Goal: Task Accomplishment & Management: Manage account settings

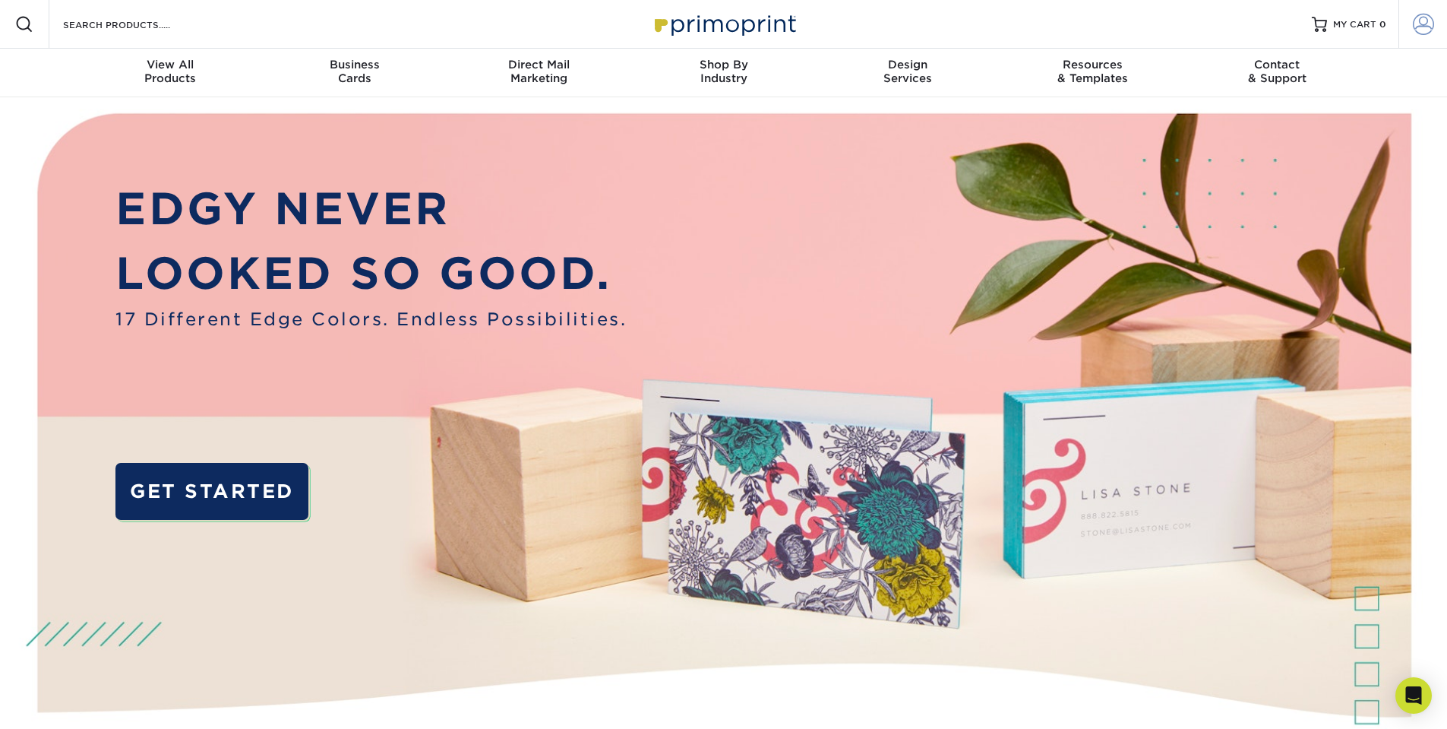
click at [1417, 18] on span at bounding box center [1423, 24] width 21 height 21
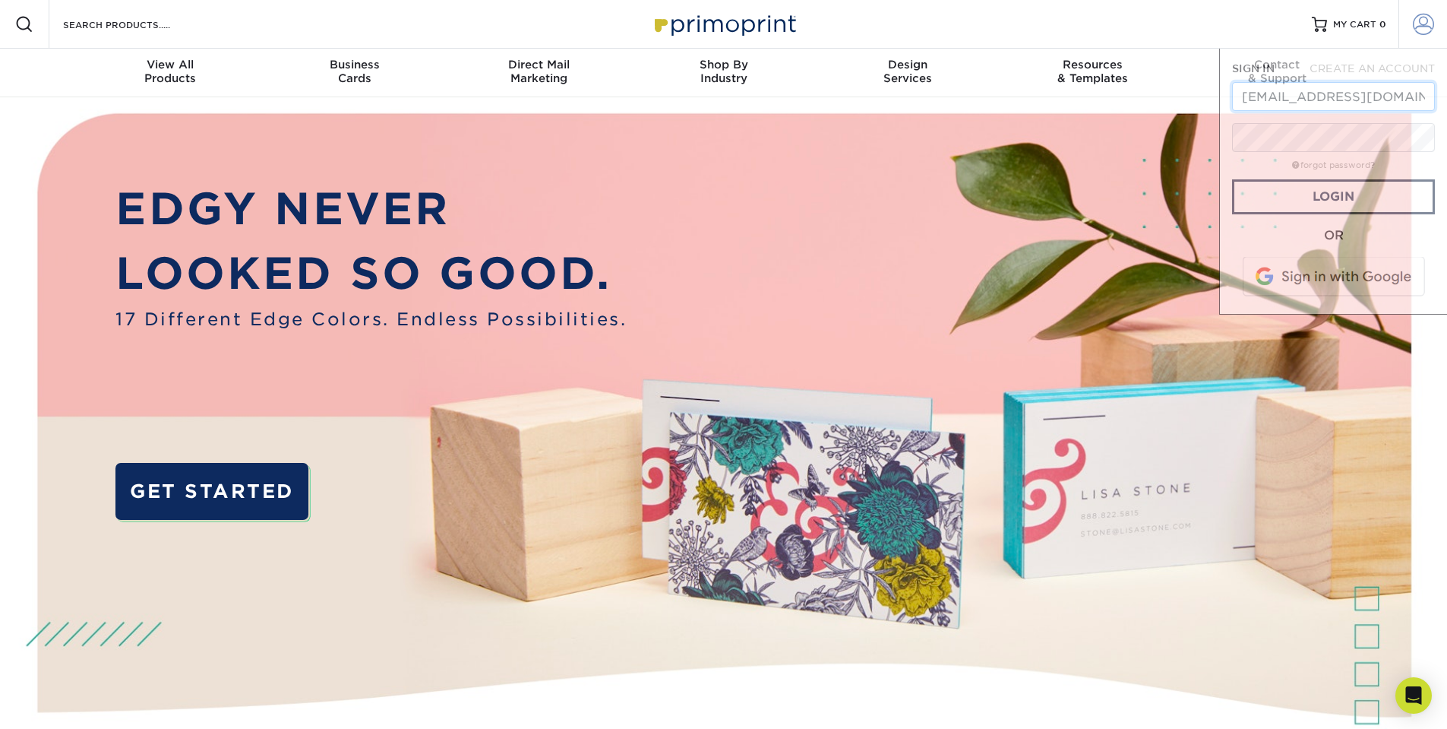
scroll to position [0, 20]
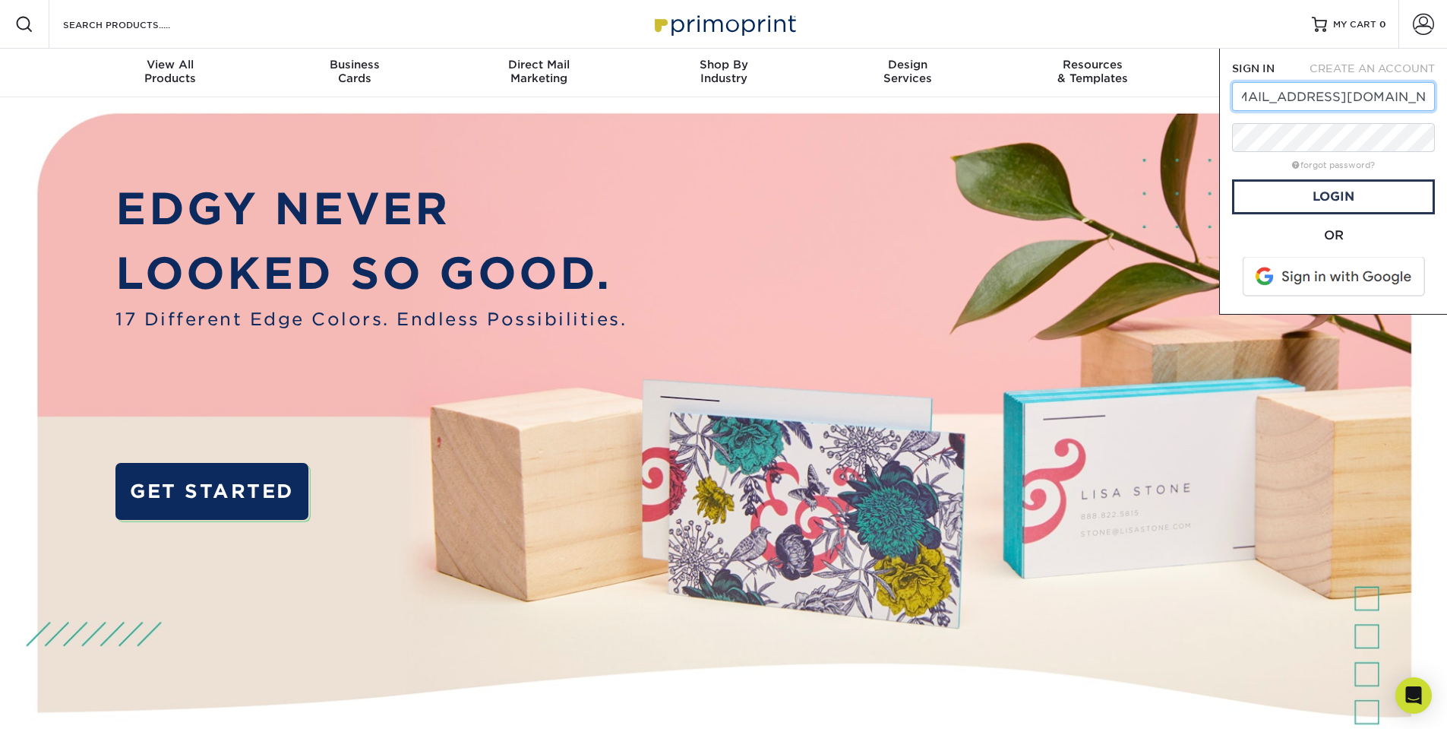
click at [1345, 99] on input "[EMAIL_ADDRESS][DOMAIN_NAME]" at bounding box center [1333, 96] width 203 height 29
click at [1385, 93] on input "[EMAIL_ADDRESS][DOMAIN_NAME]" at bounding box center [1333, 96] width 203 height 29
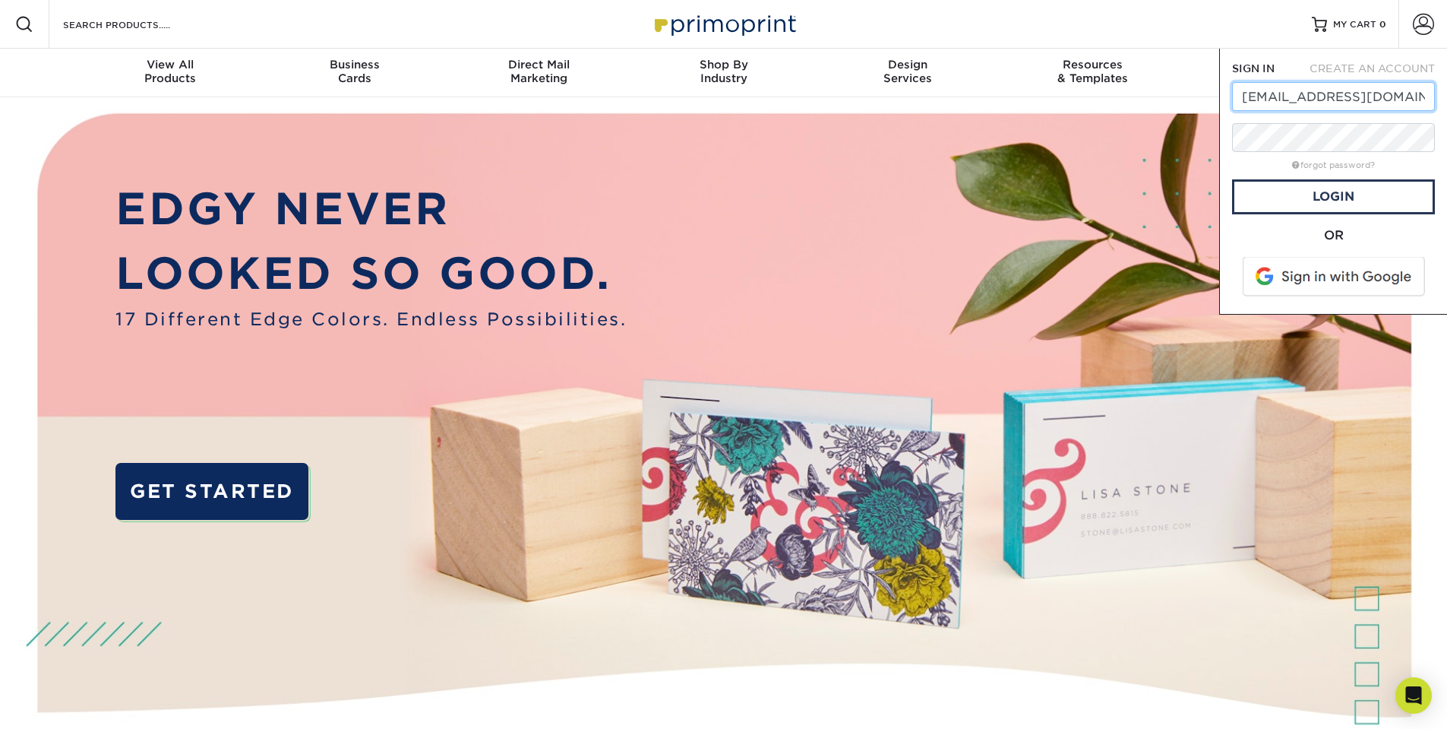
click at [1384, 93] on input "[EMAIL_ADDRESS][DOMAIN_NAME]" at bounding box center [1333, 96] width 203 height 29
type input "[PERSON_NAME][EMAIL_ADDRESS][PERSON_NAME][DOMAIN_NAME]"
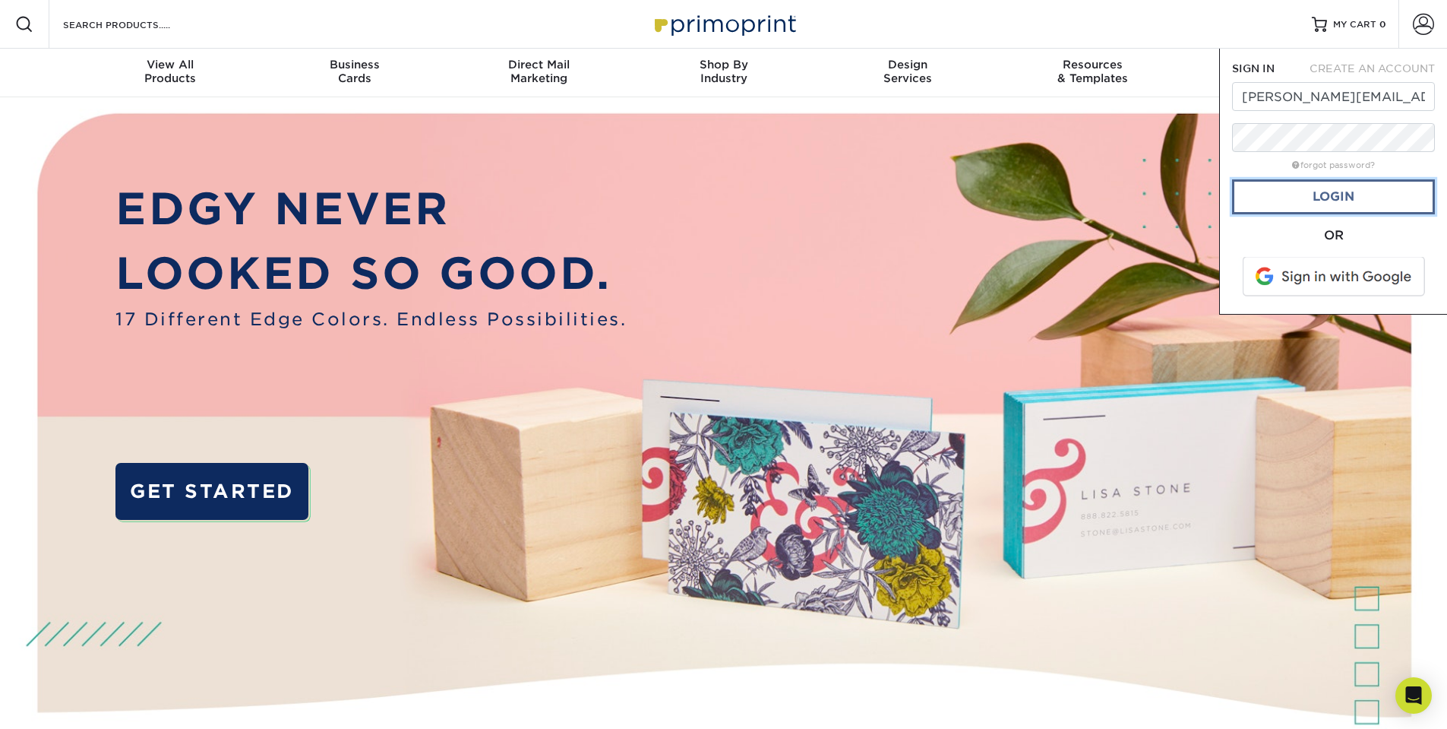
click at [1302, 201] on link "Login" at bounding box center [1333, 196] width 203 height 35
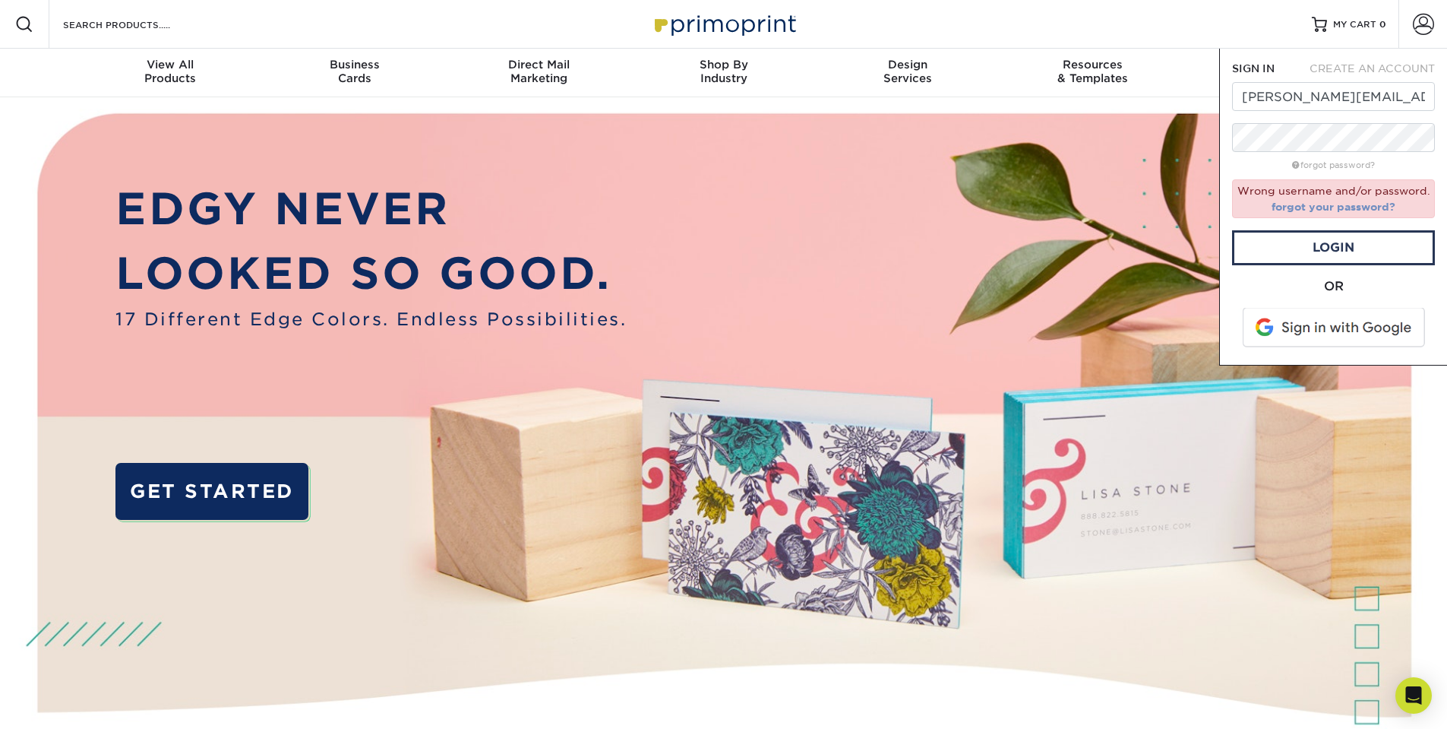
click at [1301, 203] on link "forgot your password?" at bounding box center [1334, 207] width 124 height 12
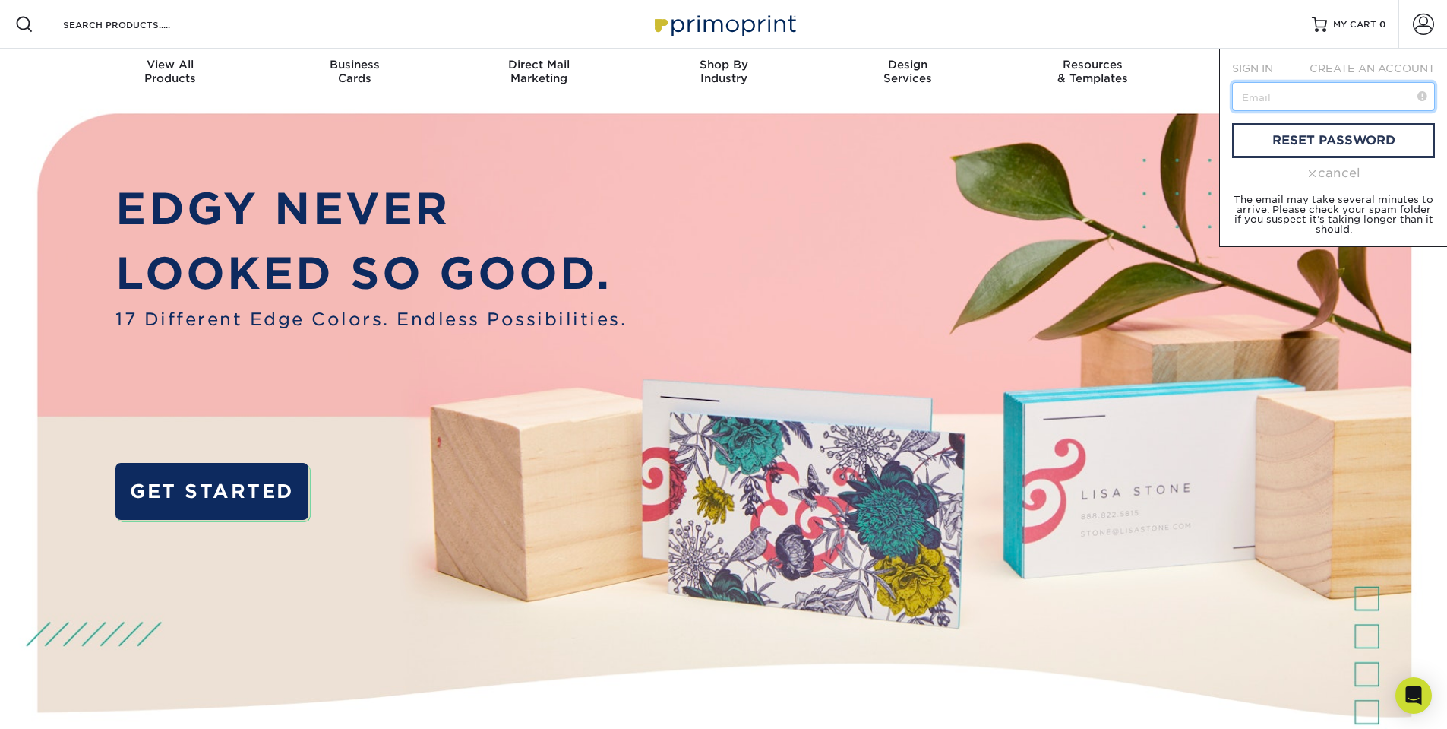
click at [1295, 95] on input "text" at bounding box center [1333, 96] width 203 height 29
click at [1262, 100] on input "text" at bounding box center [1333, 96] width 203 height 29
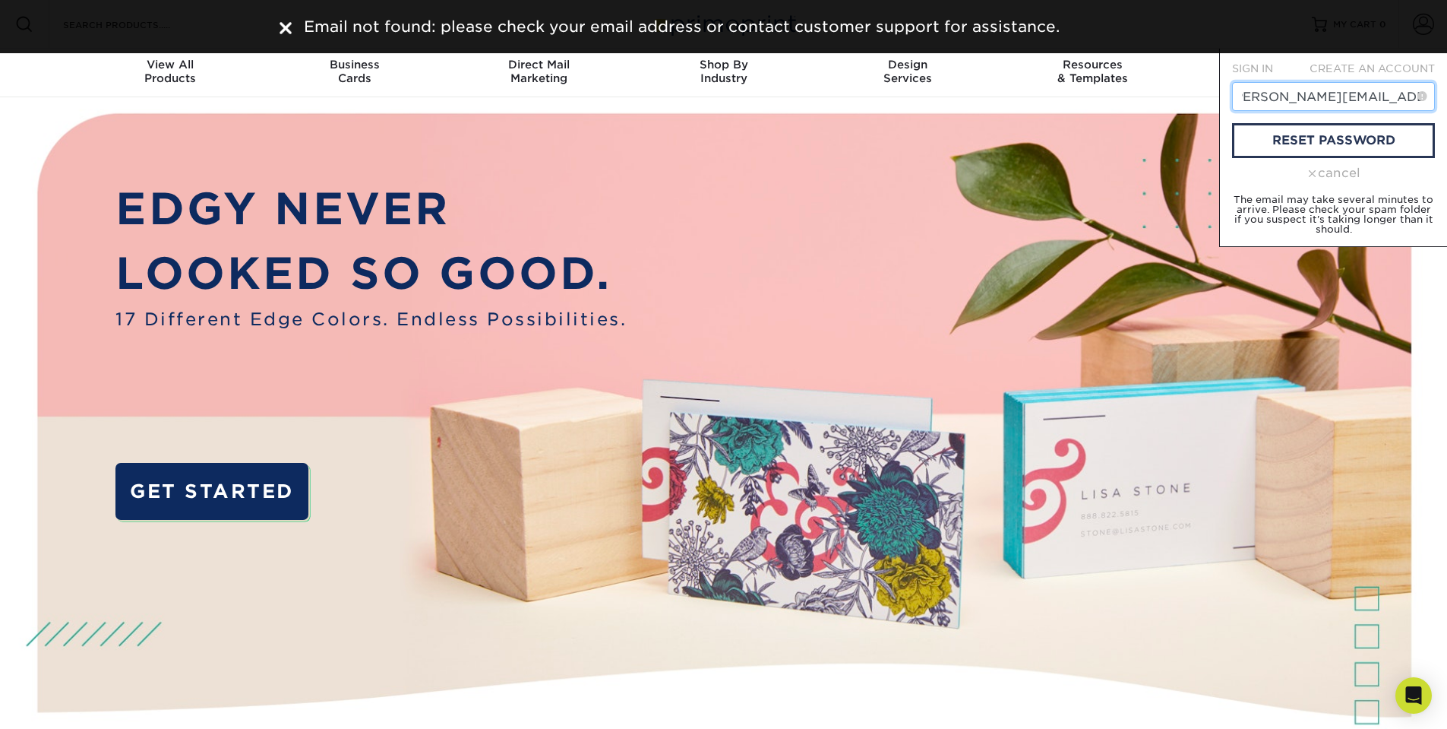
click at [1262, 100] on input "[PERSON_NAME][EMAIL_ADDRESS][PERSON_NAME][DOMAIN_NAME]" at bounding box center [1333, 96] width 203 height 29
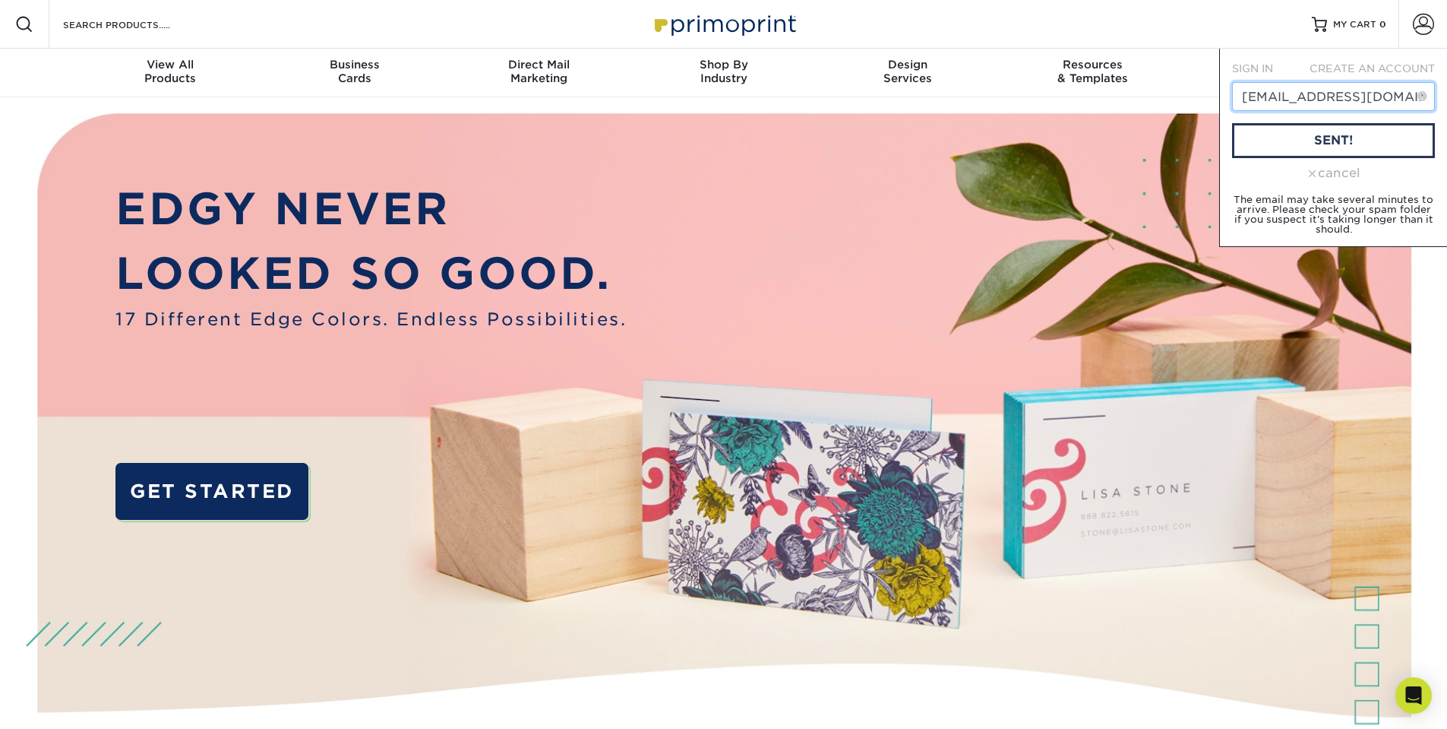
type input "[EMAIL_ADDRESS][DOMAIN_NAME]"
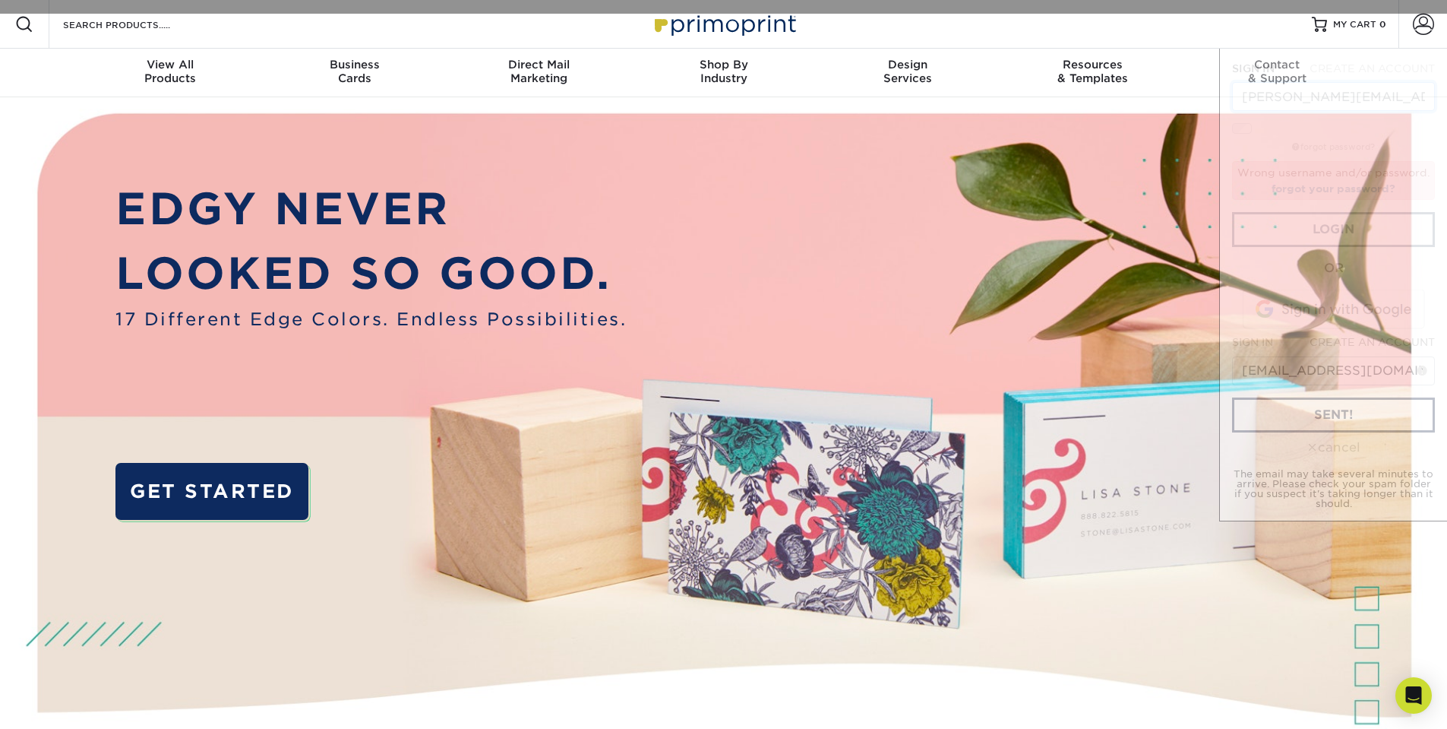
scroll to position [0, 14]
